Goal: Check status: Check status

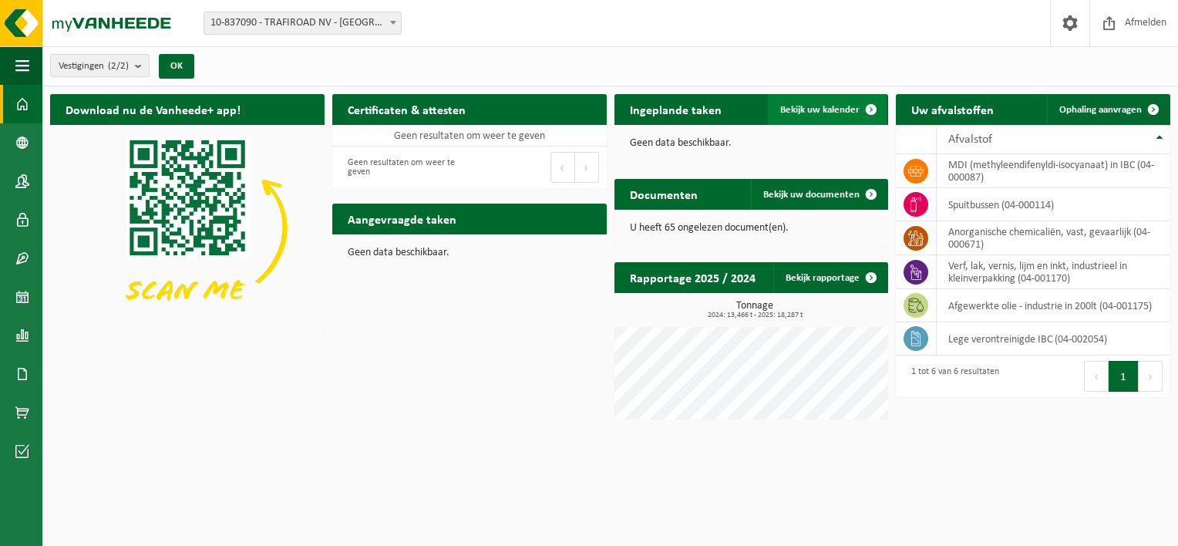
click at [817, 102] on link "Bekijk uw kalender" at bounding box center [827, 109] width 119 height 31
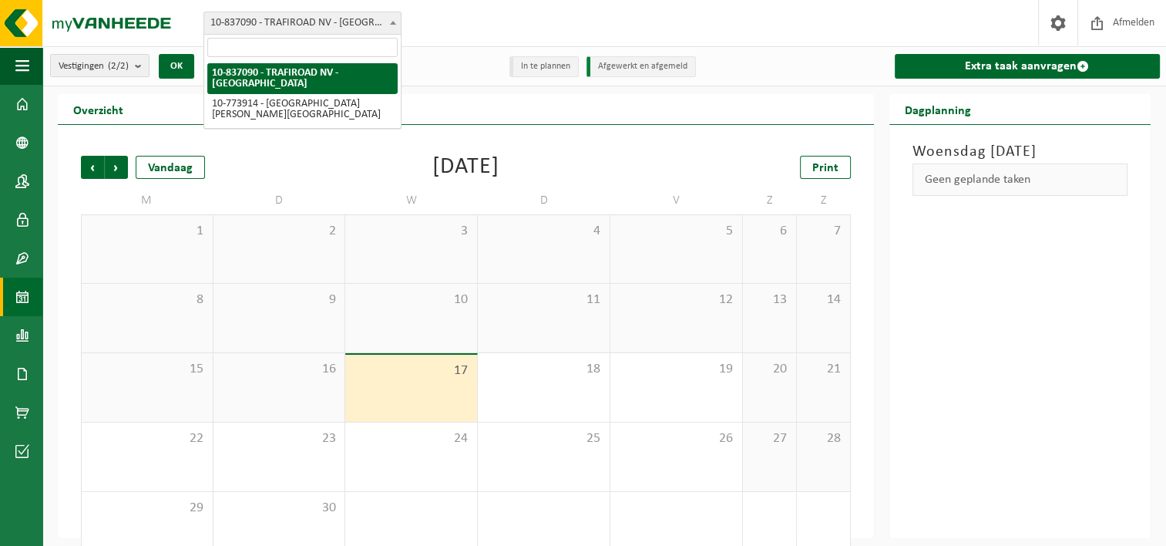
click at [391, 12] on span "10-837090 - TRAFIROAD NV - [GEOGRAPHIC_DATA]" at bounding box center [302, 23] width 198 height 23
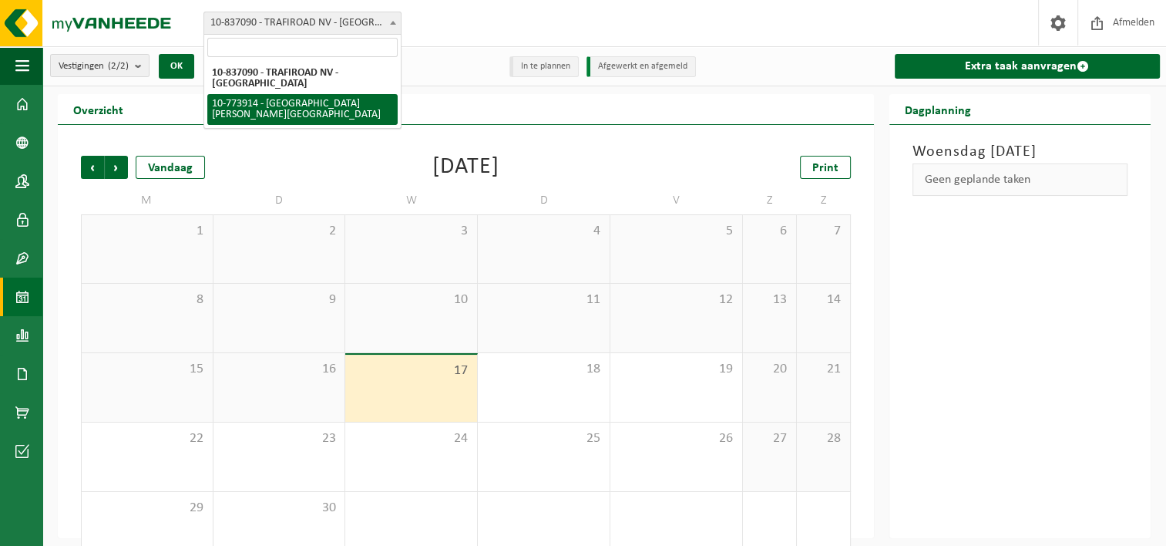
select select "111613"
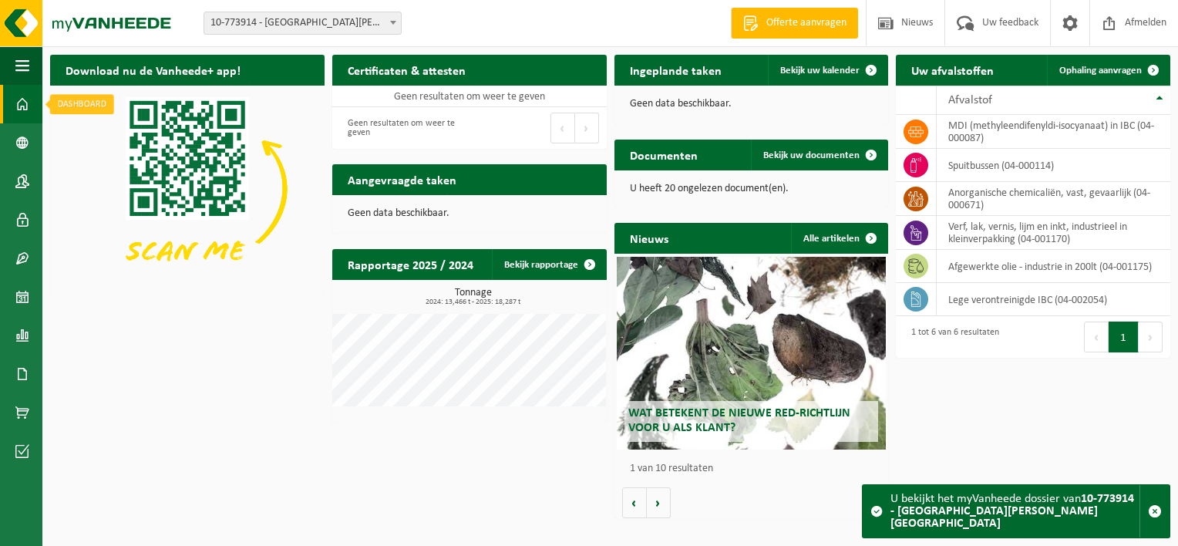
click at [28, 102] on span at bounding box center [22, 104] width 14 height 39
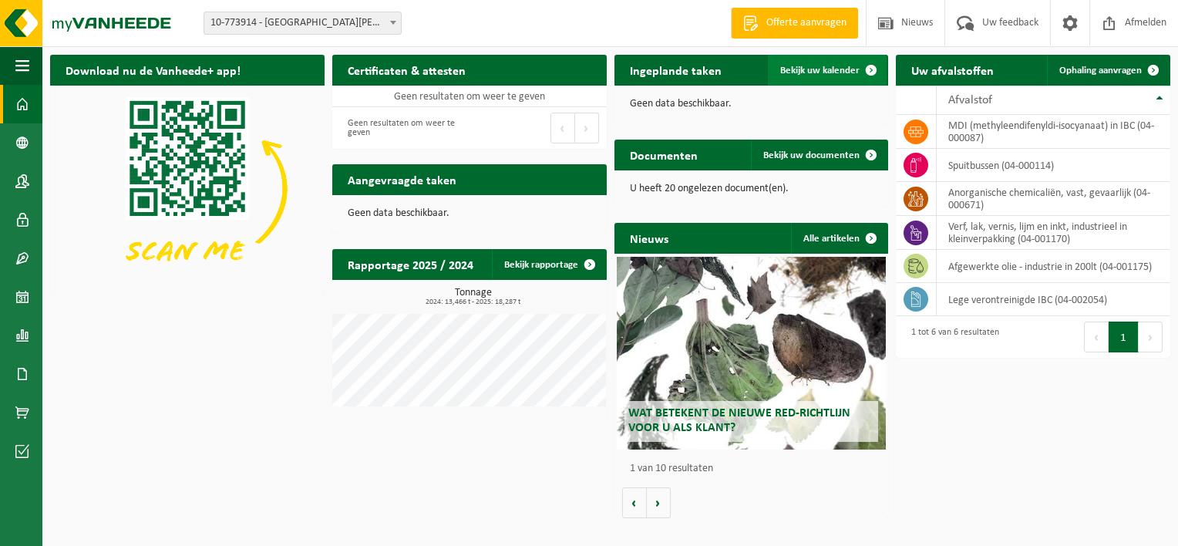
click at [810, 66] on span "Bekijk uw kalender" at bounding box center [819, 71] width 79 height 10
